Goal: Information Seeking & Learning: Compare options

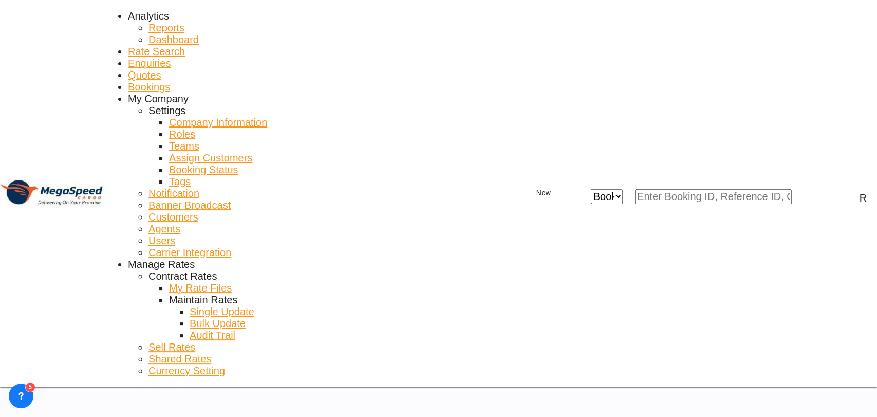
click at [232, 282] on span "My Rate Files" at bounding box center [200, 287] width 63 height 11
click at [185, 46] on link "Rate Search" at bounding box center [156, 52] width 57 height 12
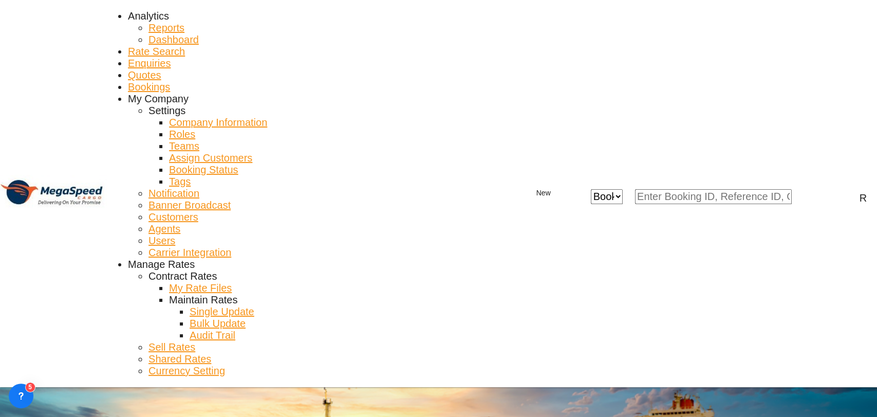
type input "[GEOGRAPHIC_DATA], [GEOGRAPHIC_DATA]"
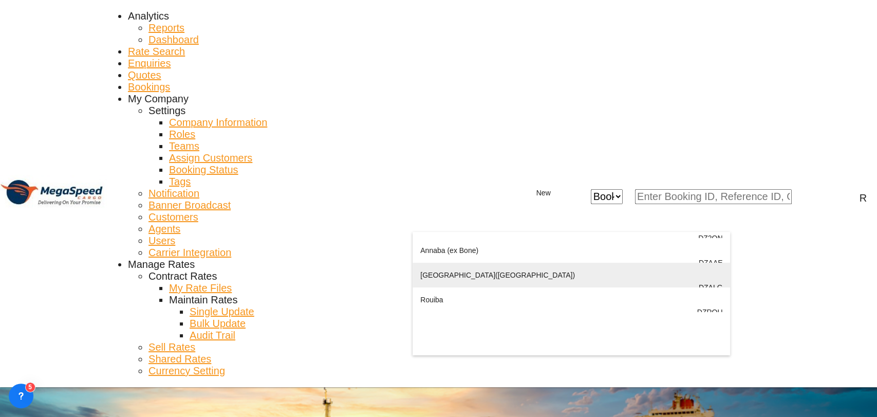
click at [503, 311] on div "[GEOGRAPHIC_DATA] ([GEOGRAPHIC_DATA]) [GEOGRAPHIC_DATA] [GEOGRAPHIC_DATA]" at bounding box center [571, 287] width 302 height 49
type input "[GEOGRAPHIC_DATA] ([GEOGRAPHIC_DATA]), DZALG"
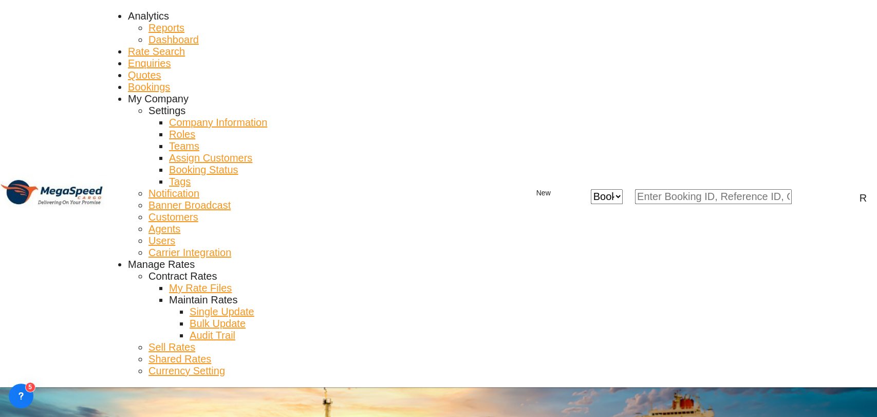
type input "AEJEA to DZALG / [DATE]"
